Goal: Task Accomplishment & Management: Manage account settings

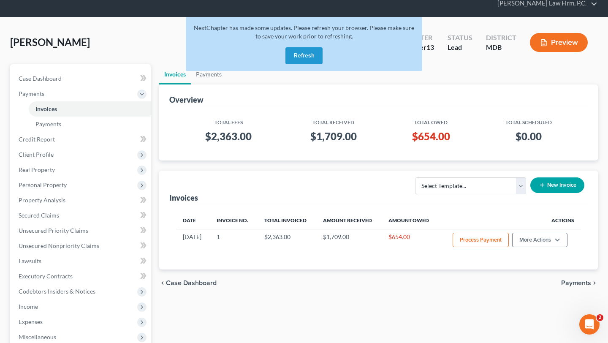
scroll to position [32, 0]
click at [303, 64] on button "Refresh" at bounding box center [303, 55] width 37 height 17
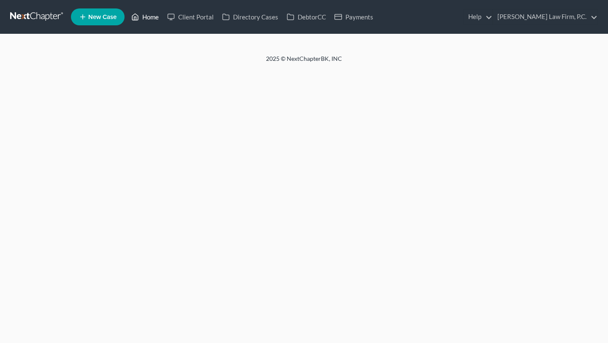
click at [163, 19] on link "Home" at bounding box center [145, 16] width 36 height 15
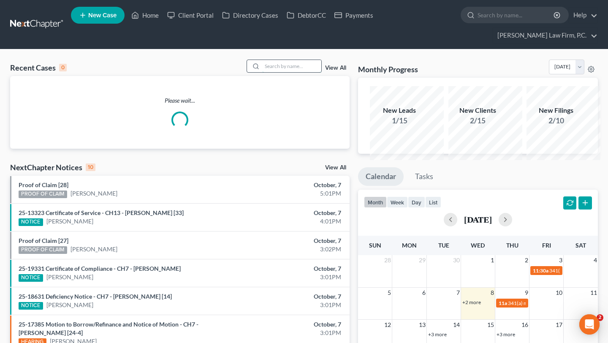
click at [291, 72] on input "search" at bounding box center [291, 66] width 59 height 12
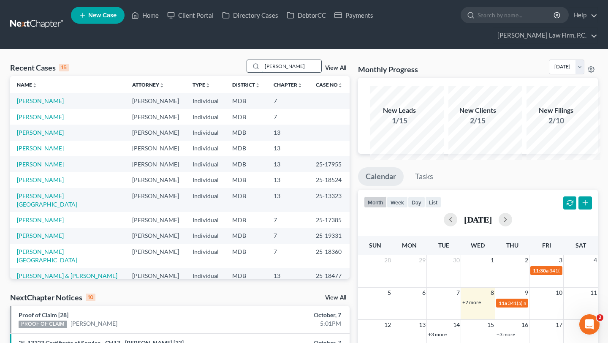
type input "[PERSON_NAME]"
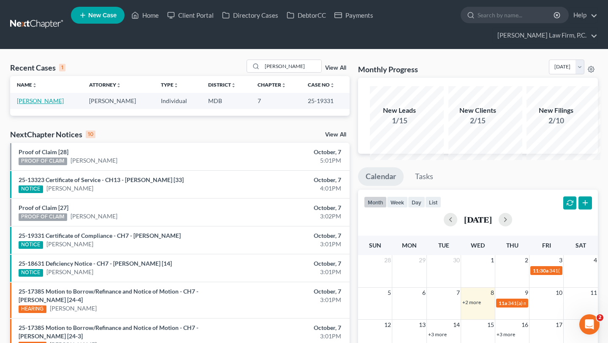
click at [37, 104] on link "[PERSON_NAME]" at bounding box center [40, 100] width 47 height 7
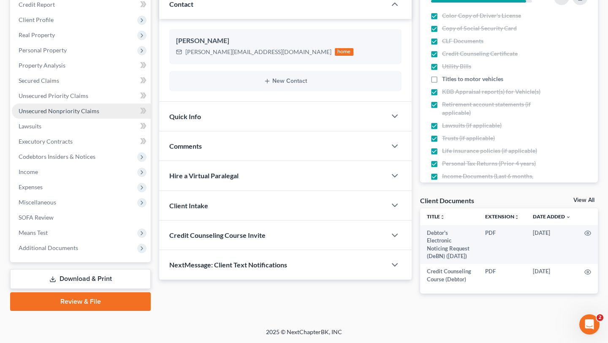
click at [75, 114] on span "Unsecured Nonpriority Claims" at bounding box center [59, 110] width 81 height 7
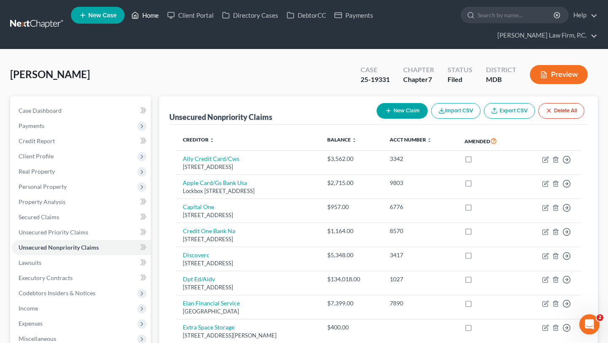
click at [163, 17] on link "Home" at bounding box center [145, 15] width 36 height 15
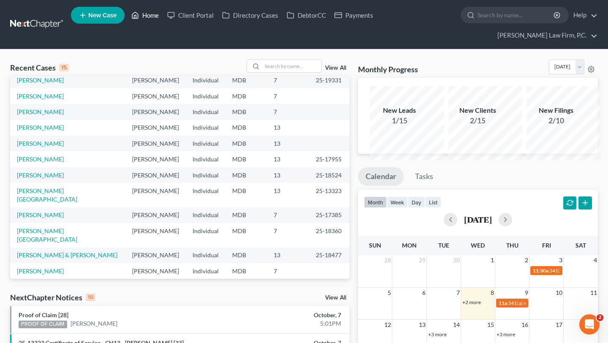
scroll to position [22, 0]
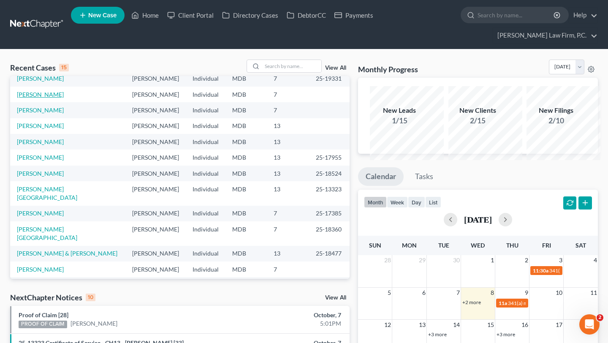
click at [37, 98] on link "[PERSON_NAME]" at bounding box center [40, 94] width 47 height 7
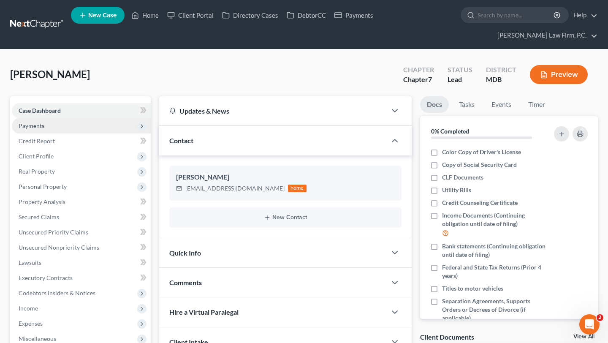
click at [38, 129] on span "Payments" at bounding box center [32, 125] width 26 height 7
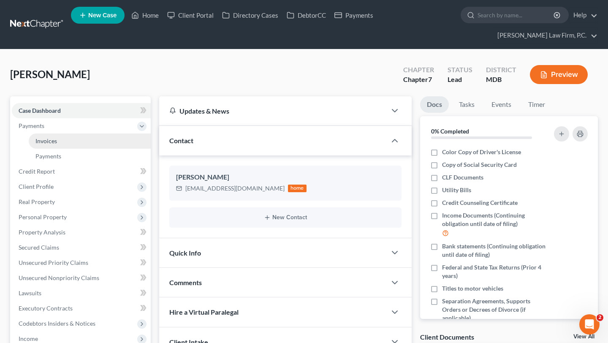
click at [43, 144] on span "Invoices" at bounding box center [46, 140] width 22 height 7
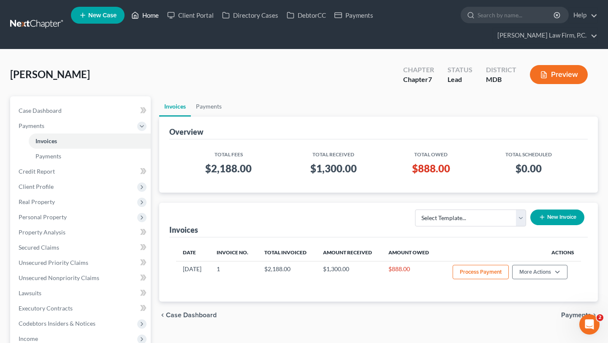
click at [163, 16] on link "Home" at bounding box center [145, 15] width 36 height 15
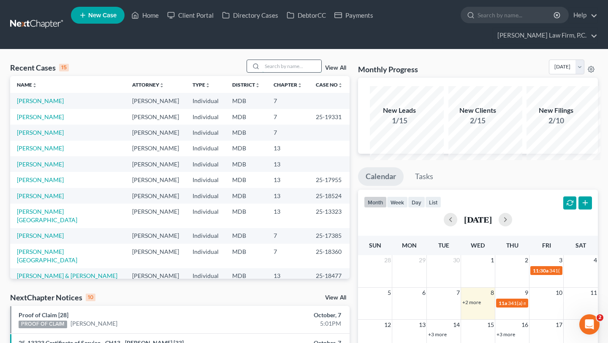
click at [262, 72] on input "search" at bounding box center [291, 66] width 59 height 12
type input "[PERSON_NAME]"
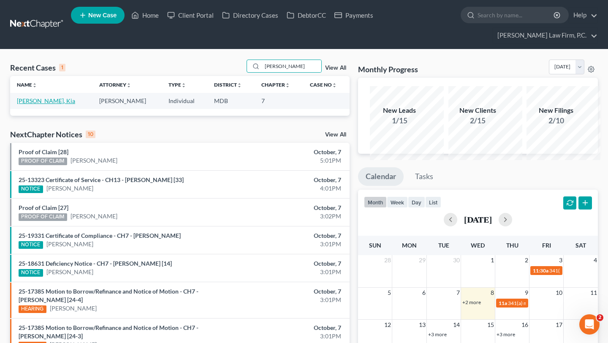
click at [24, 104] on link "[PERSON_NAME], Kia" at bounding box center [46, 100] width 58 height 7
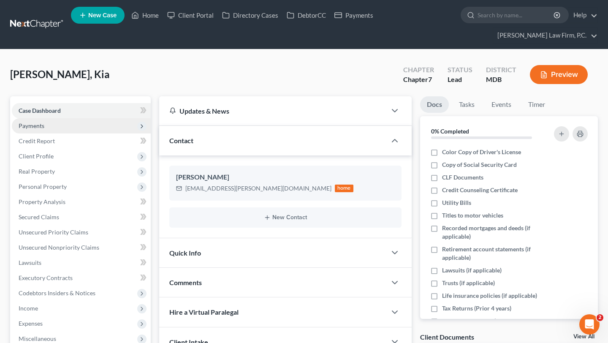
click at [44, 129] on span "Payments" at bounding box center [32, 125] width 26 height 7
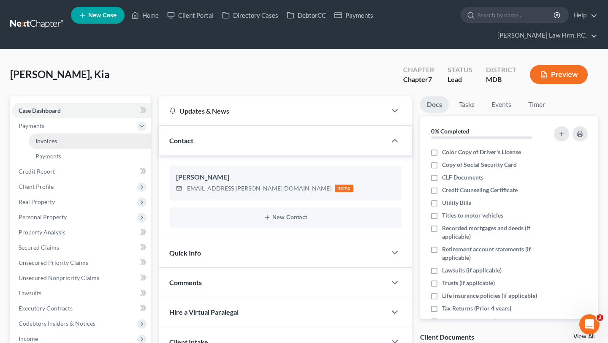
click at [55, 144] on span "Invoices" at bounding box center [46, 140] width 22 height 7
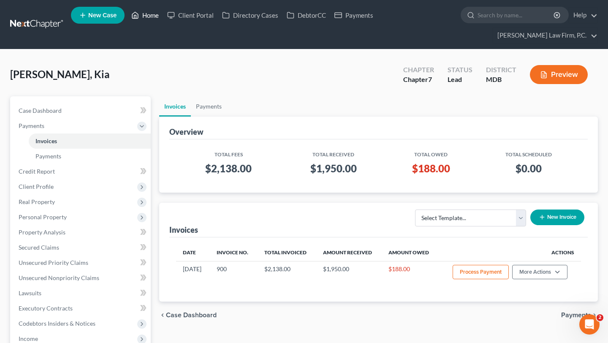
click at [163, 16] on link "Home" at bounding box center [145, 15] width 36 height 15
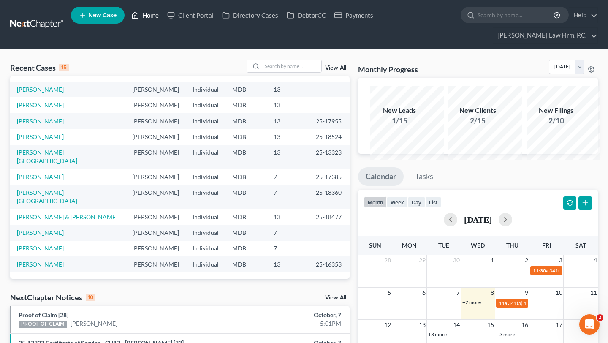
scroll to position [180, 0]
drag, startPoint x: 340, startPoint y: 156, endPoint x: 307, endPoint y: 156, distance: 32.9
click at [309, 144] on td "25-18524" at bounding box center [329, 137] width 41 height 16
copy td "25-18524"
drag, startPoint x: 320, startPoint y: 157, endPoint x: 512, endPoint y: 0, distance: 248.3
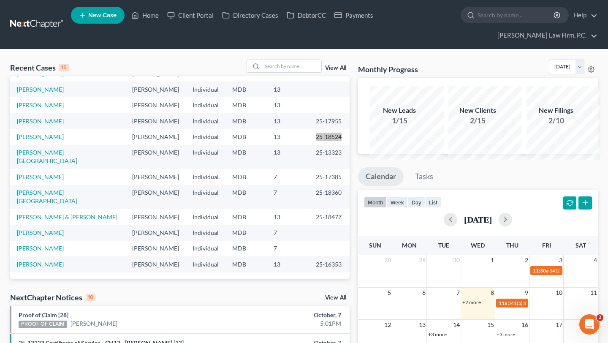
click at [0, 0] on div "Home New Case Client Portal Directory Cases DebtorCC Payments [PERSON_NAME] Law…" at bounding box center [304, 328] width 608 height 657
click at [49, 140] on link "[PERSON_NAME]" at bounding box center [40, 136] width 47 height 7
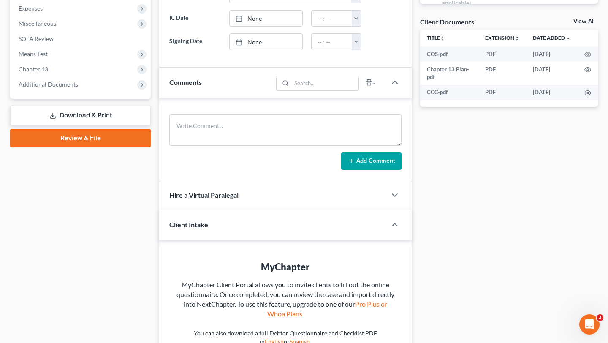
scroll to position [333, 0]
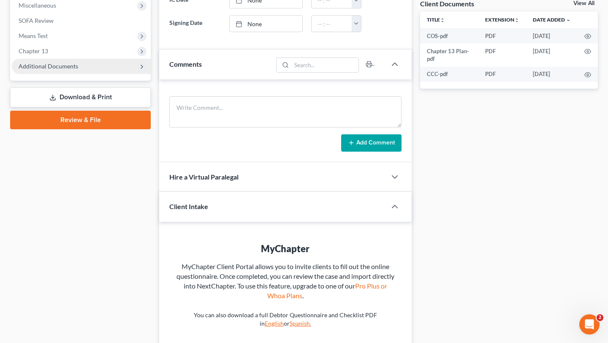
click at [69, 74] on span "Additional Documents" at bounding box center [81, 66] width 139 height 15
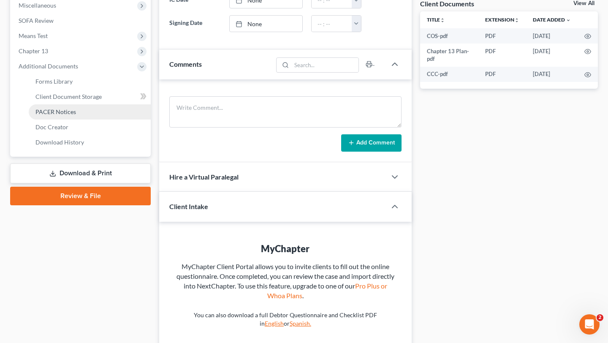
click at [75, 115] on span "PACER Notices" at bounding box center [55, 111] width 41 height 7
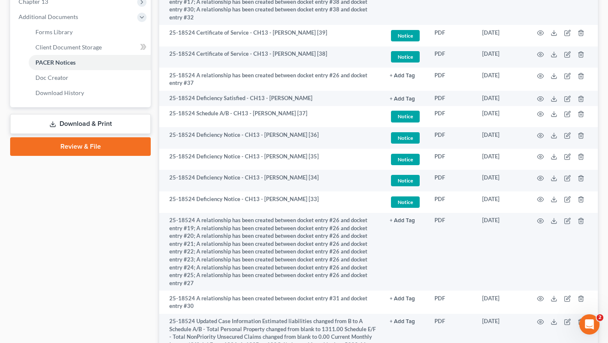
scroll to position [33, 0]
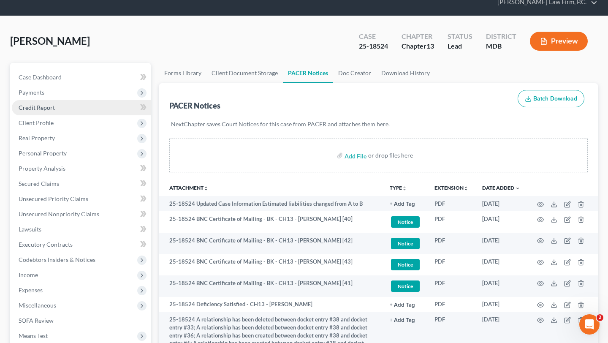
click at [55, 111] on span "Credit Report" at bounding box center [37, 107] width 36 height 7
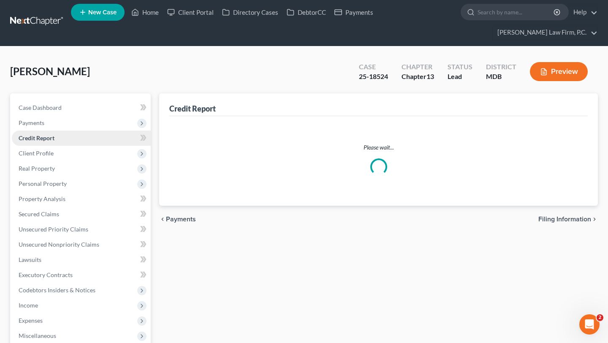
click at [59, 157] on ul "Case Dashboard Payments Invoices Payments Payments Credit Report Client Profile" at bounding box center [81, 252] width 139 height 304
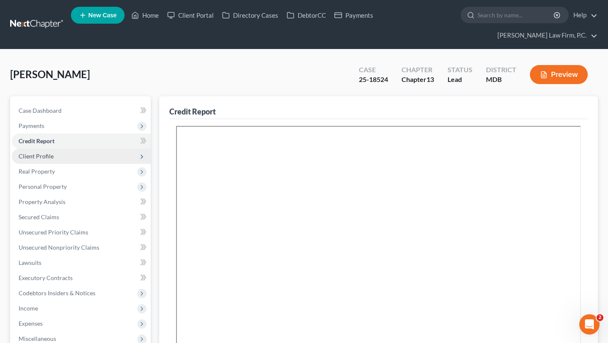
click at [54, 160] on span "Client Profile" at bounding box center [36, 155] width 35 height 7
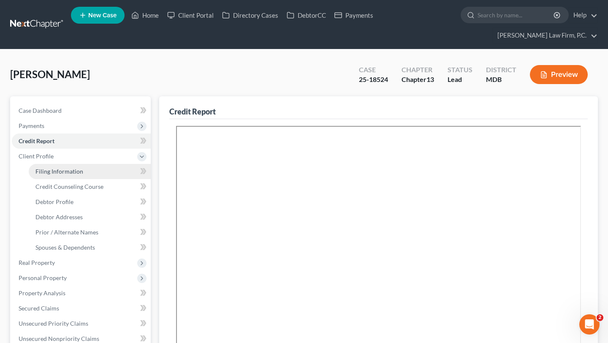
click at [72, 175] on span "Filing Information" at bounding box center [59, 171] width 48 height 7
select select "1"
select select "0"
select select "3"
select select "21"
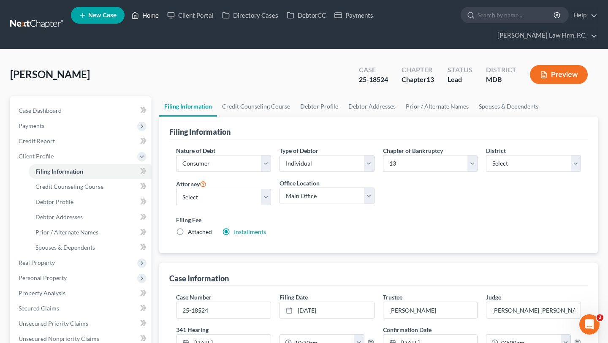
click at [163, 14] on link "Home" at bounding box center [145, 15] width 36 height 15
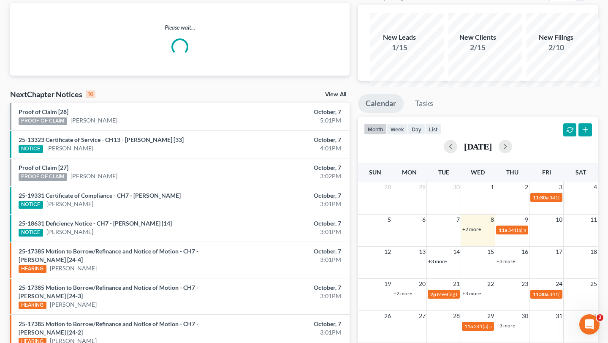
scroll to position [101, 0]
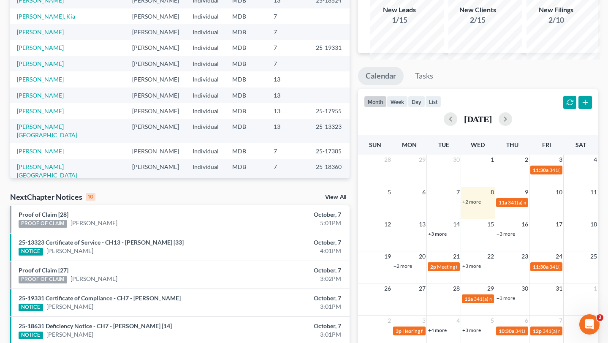
click at [475, 205] on link "+2 more" at bounding box center [471, 201] width 19 height 6
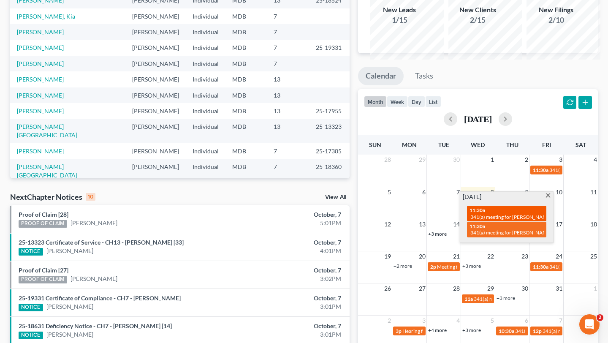
click at [494, 220] on span "341(a) meeting for [PERSON_NAME]" at bounding box center [511, 217] width 82 height 6
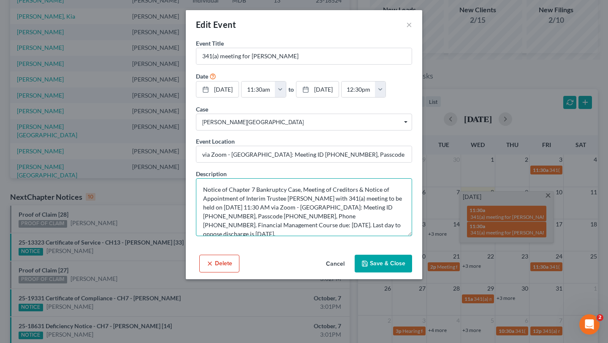
drag, startPoint x: 362, startPoint y: 240, endPoint x: 272, endPoint y: 264, distance: 92.7
click at [272, 236] on textarea "Notice of Chapter 7 Bankruptcy Case, Meeting of Creditors & Notice of Appointme…" at bounding box center [304, 207] width 216 height 58
click at [412, 30] on button "×" at bounding box center [409, 24] width 6 height 10
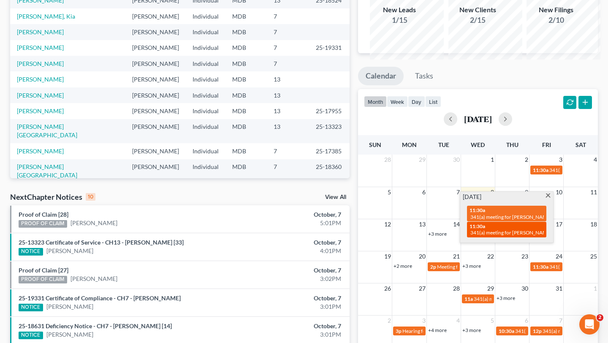
click at [509, 236] on div "11:30a 341(a) meeting for [PERSON_NAME]" at bounding box center [507, 229] width 74 height 13
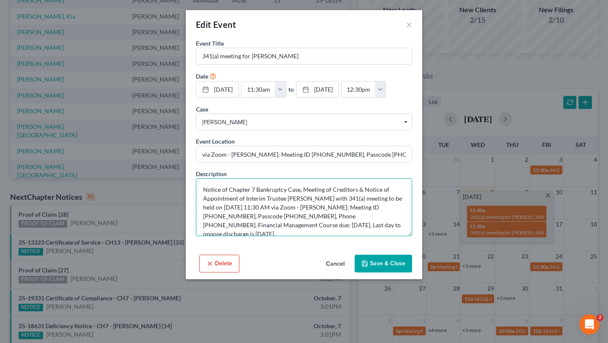
drag, startPoint x: 359, startPoint y: 240, endPoint x: 251, endPoint y: 268, distance: 110.8
click at [251, 236] on textarea "Notice of Chapter 7 Bankruptcy Case, Meeting of Creditors & Notice of Appointme…" at bounding box center [304, 207] width 216 height 58
click at [412, 29] on button "×" at bounding box center [409, 24] width 6 height 10
